Goal: Find specific page/section: Find specific page/section

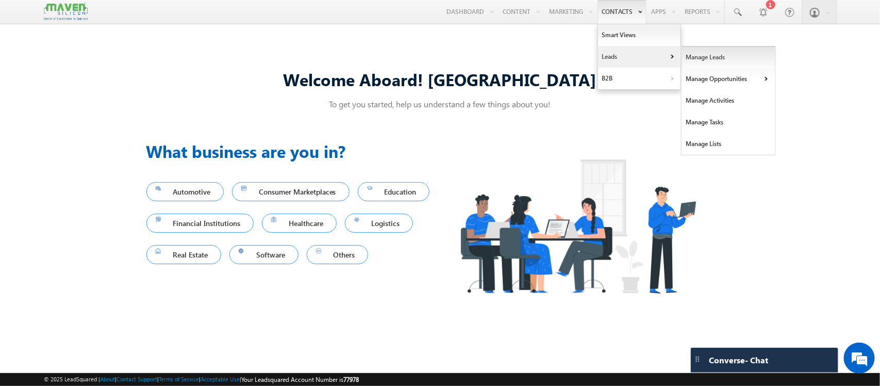
click at [704, 62] on link "Manage Leads" at bounding box center [729, 57] width 94 height 22
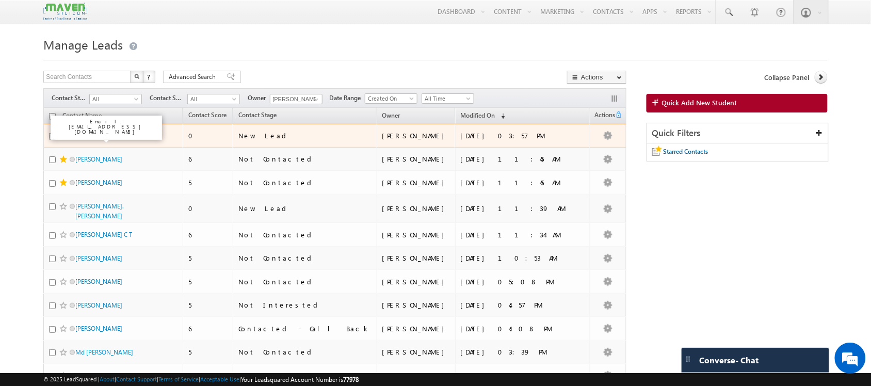
click at [99, 136] on link "iit organic lead" at bounding box center [95, 136] width 40 height 8
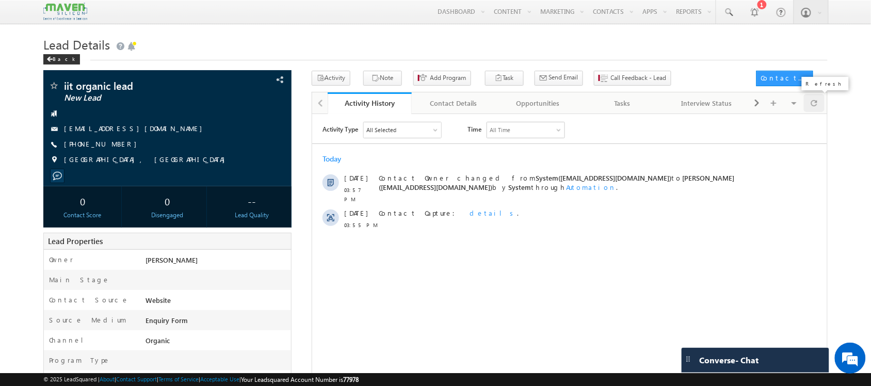
click at [812, 104] on span at bounding box center [814, 103] width 6 height 18
click at [54, 86] on span at bounding box center [53, 86] width 10 height 10
